Goal: Book appointment/travel/reservation

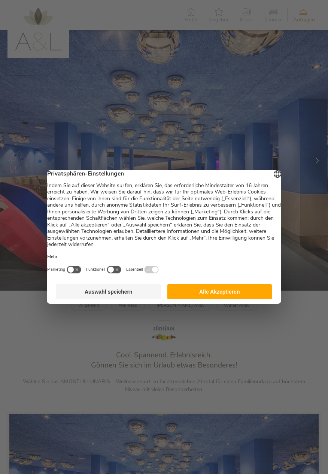
click at [139, 298] on button "Auswahl speichern" at bounding box center [108, 291] width 105 height 15
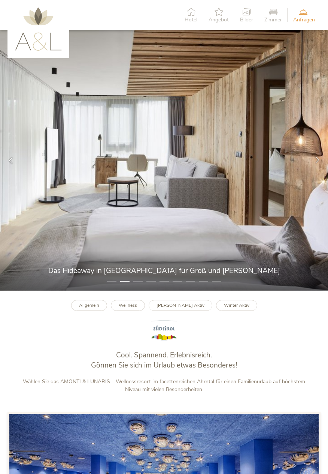
click at [316, 163] on icon at bounding box center [317, 159] width 6 height 6
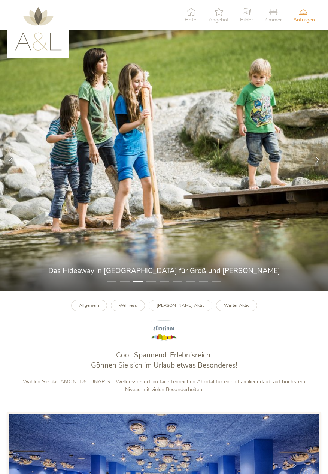
click at [312, 167] on div at bounding box center [317, 159] width 21 height 21
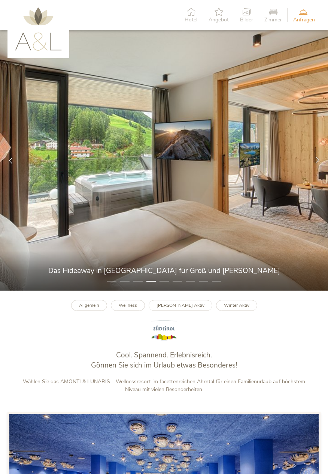
click at [316, 163] on icon at bounding box center [317, 159] width 6 height 6
click at [316, 170] on div at bounding box center [317, 159] width 21 height 21
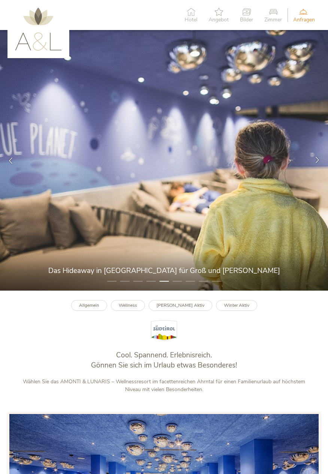
click at [317, 163] on icon at bounding box center [317, 159] width 6 height 6
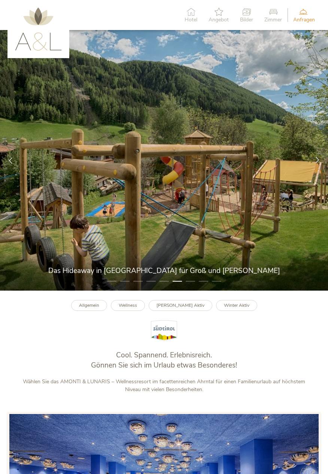
click at [318, 170] on div at bounding box center [317, 159] width 21 height 21
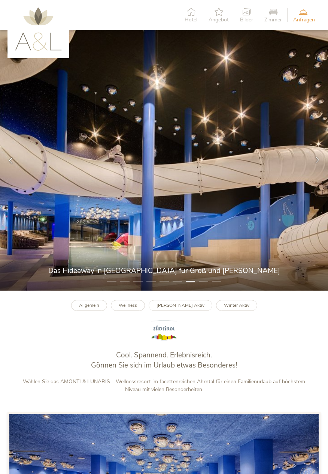
click at [319, 170] on div at bounding box center [317, 159] width 21 height 21
click at [318, 170] on div at bounding box center [317, 159] width 21 height 21
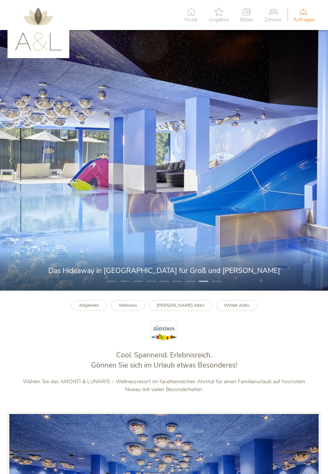
click at [318, 171] on div at bounding box center [317, 159] width 21 height 21
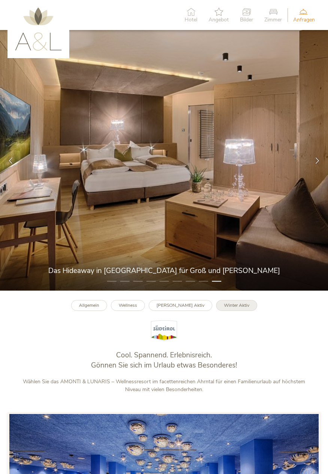
click at [238, 308] on b "Winter Aktiv" at bounding box center [236, 305] width 25 height 6
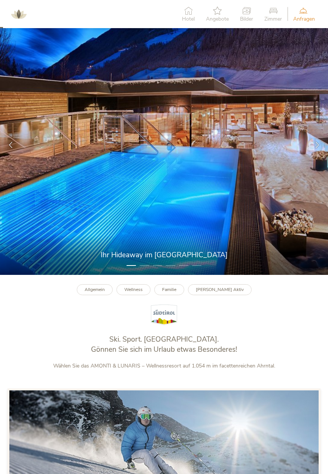
scroll to position [16, 0]
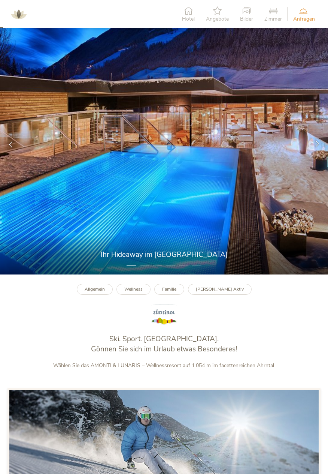
click at [320, 146] on icon at bounding box center [317, 143] width 6 height 6
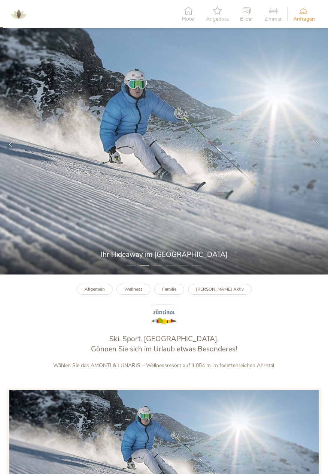
click at [322, 150] on div at bounding box center [317, 143] width 21 height 21
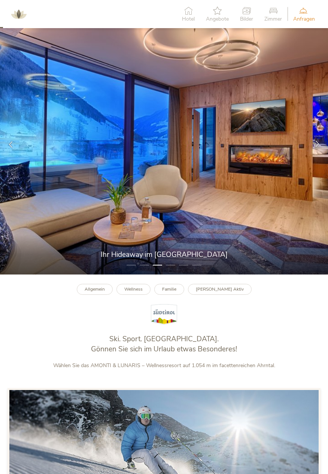
click at [324, 150] on div at bounding box center [317, 143] width 21 height 21
click at [321, 152] on div at bounding box center [317, 143] width 21 height 21
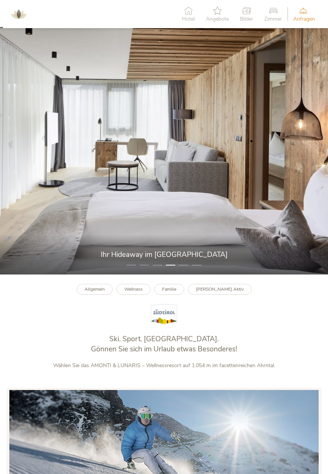
click at [317, 146] on icon at bounding box center [317, 143] width 6 height 6
click at [318, 146] on icon at bounding box center [317, 143] width 6 height 6
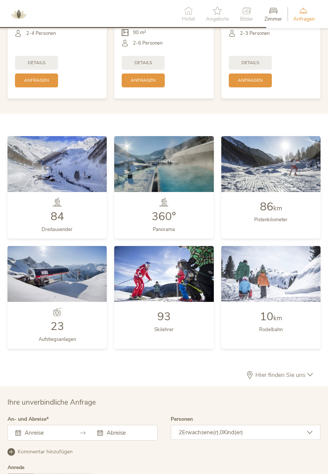
scroll to position [1475, 0]
